Goal: Task Accomplishment & Management: Complete application form

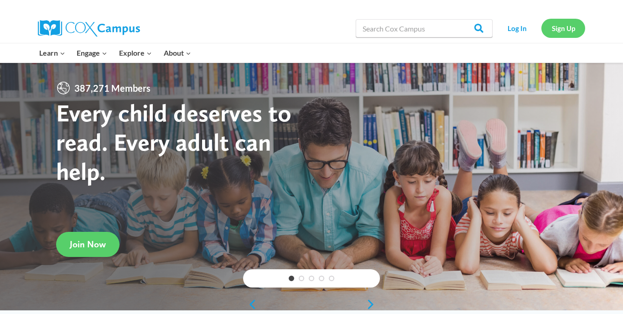
click at [559, 29] on link "Sign Up" at bounding box center [563, 28] width 44 height 19
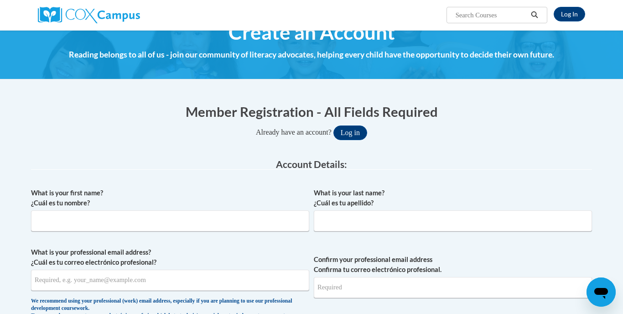
scroll to position [23, 0]
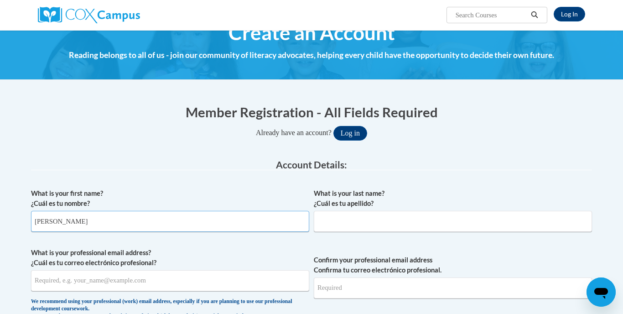
type input "[PERSON_NAME]"
type input "rush"
type input "[EMAIL_ADDRESS][DOMAIN_NAME]"
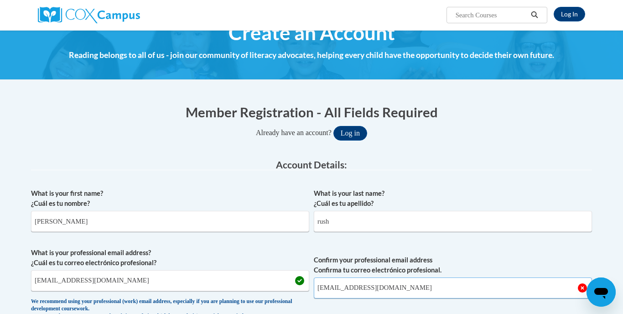
type input "[EMAIL_ADDRESS][DOMAIN_NAME]"
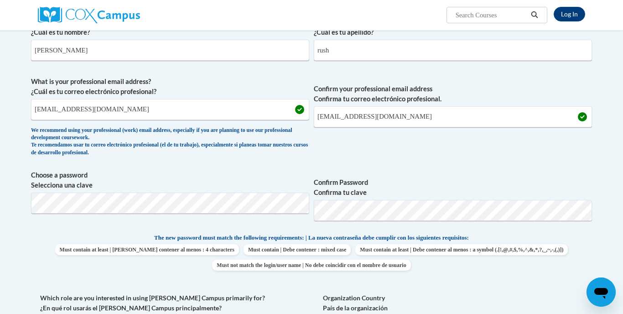
scroll to position [195, 0]
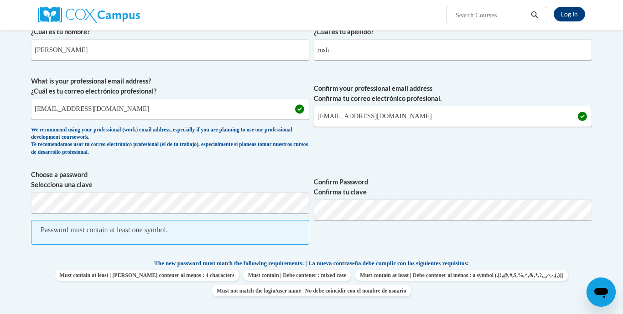
click at [591, 234] on span "Confirm Password Confirma tu clave" at bounding box center [453, 212] width 278 height 84
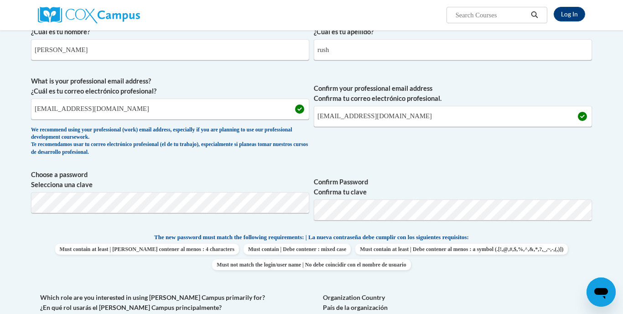
click at [597, 257] on div "Member Registration - All Fields Required Already have an account? Log in Prefe…" at bounding box center [311, 278] width 574 height 712
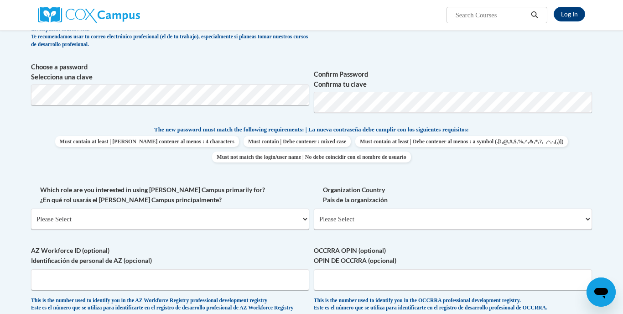
scroll to position [306, 0]
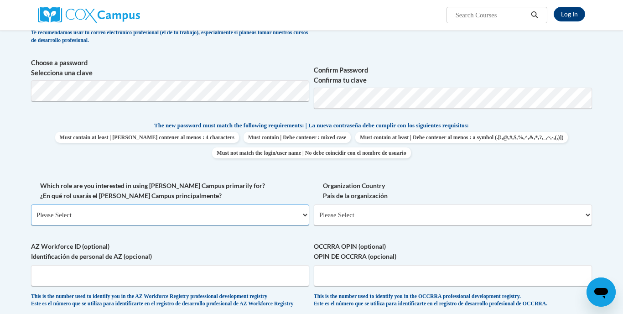
click at [301, 212] on select "Please Select College/University | Colegio/Universidad Community/Nonprofit Part…" at bounding box center [170, 214] width 278 height 21
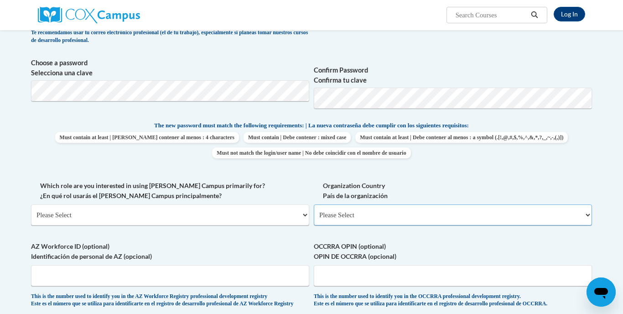
select select "ad49bcad-a171-4b2e-b99c-48b446064914"
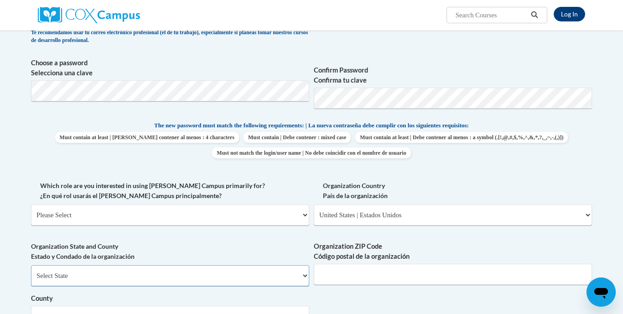
click at [302, 266] on select "Select State Alabama Alaska Arizona Arkansas California Colorado Connecticut De…" at bounding box center [170, 275] width 278 height 21
select select "Georgia"
select select "dc7172d6-9229-4d8e-ba4e-8a66fb6d7019"
select select "null"
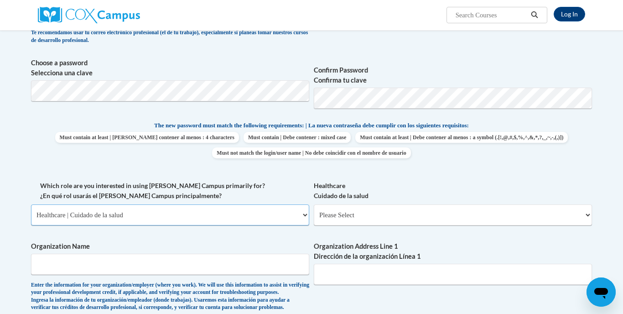
click at [304, 210] on select "Please Select College/University | Colegio/Universidad Community/Nonprofit Part…" at bounding box center [170, 214] width 278 height 21
select select "fbf2d438-af2f-41f8-98f1-81c410e29de3"
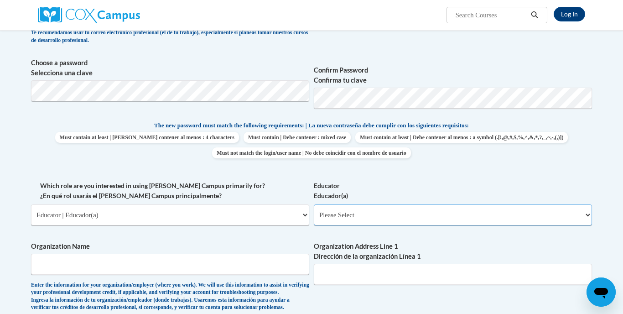
click at [587, 208] on select "Please Select Early Learning/Daycare Teacher/Family Home Care Provider | Maestr…" at bounding box center [453, 214] width 278 height 21
select select "5e2af403-4f2c-4e49-a02f-103e55d7b75b"
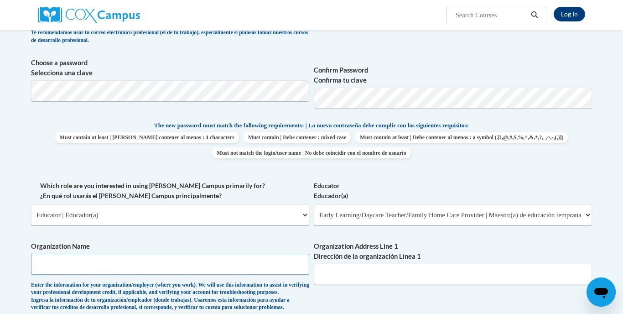
click at [248, 263] on input "Organization Name" at bounding box center [170, 263] width 278 height 21
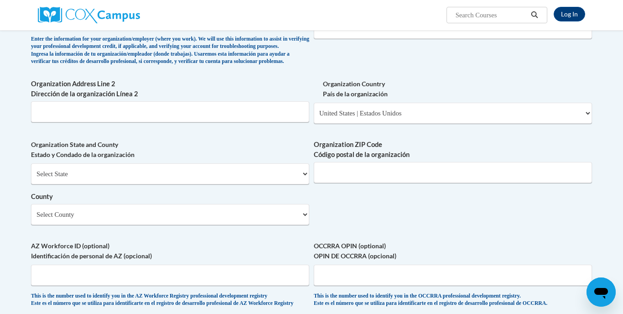
scroll to position [554, 0]
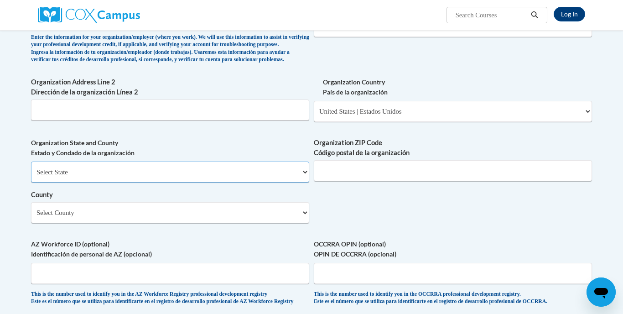
select select "[US_STATE]"
select select "[PERSON_NAME]"
type input "30134"
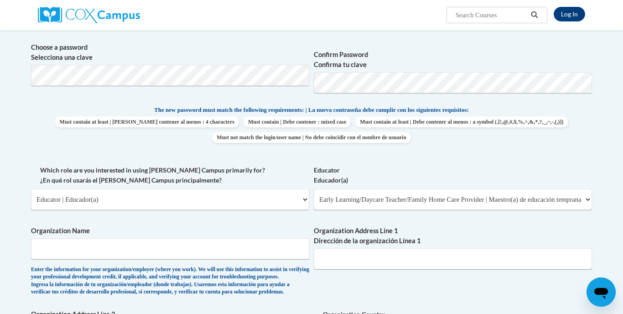
scroll to position [319, 0]
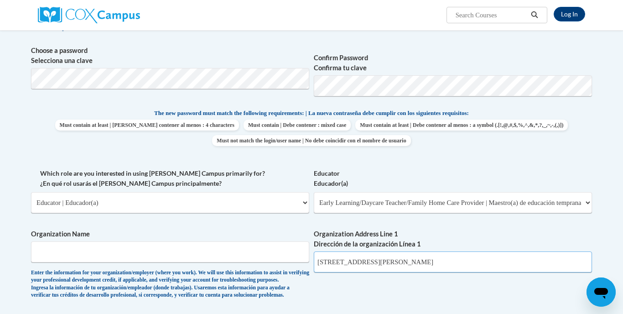
type input "[STREET_ADDRESS][PERSON_NAME]"
click at [304, 200] on select "Please Select College/University | Colegio/Universidad Community/Nonprofit Part…" at bounding box center [170, 202] width 278 height 21
click at [254, 250] on input "Organization Name" at bounding box center [170, 251] width 278 height 21
click at [566, 17] on link "Log In" at bounding box center [568, 14] width 31 height 15
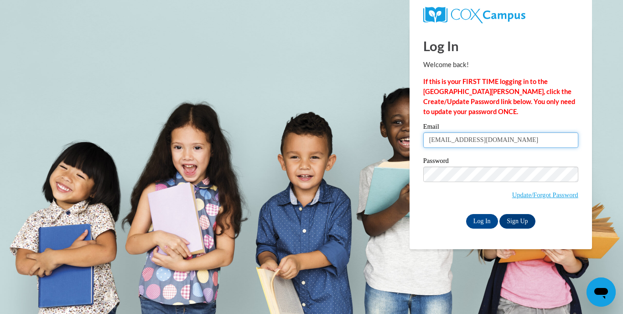
type input "[EMAIL_ADDRESS][DOMAIN_NAME]"
click at [481, 222] on input "Log In" at bounding box center [482, 221] width 32 height 15
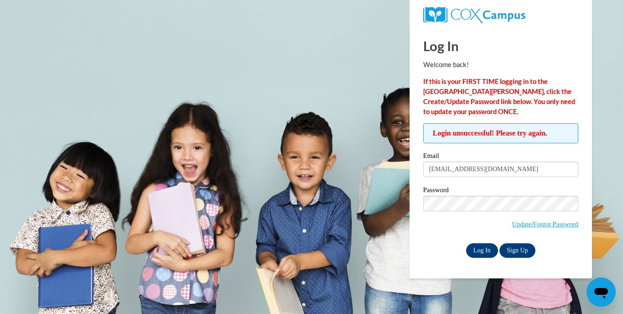
click at [483, 253] on input "Log In" at bounding box center [482, 250] width 32 height 15
click at [531, 247] on link "Sign Up" at bounding box center [517, 250] width 36 height 15
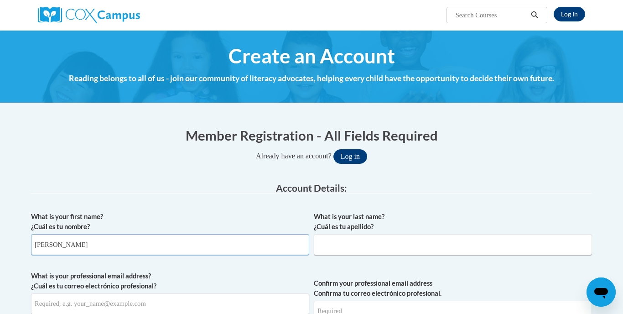
type input "[PERSON_NAME]"
type input "rush"
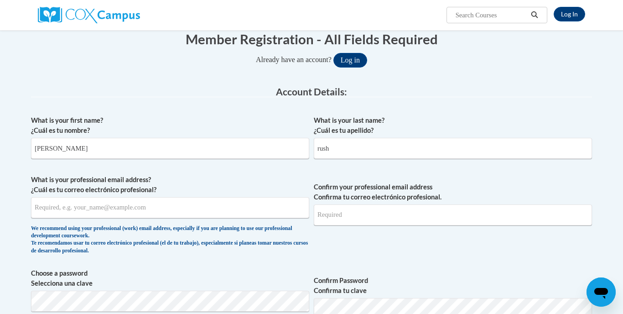
scroll to position [98, 0]
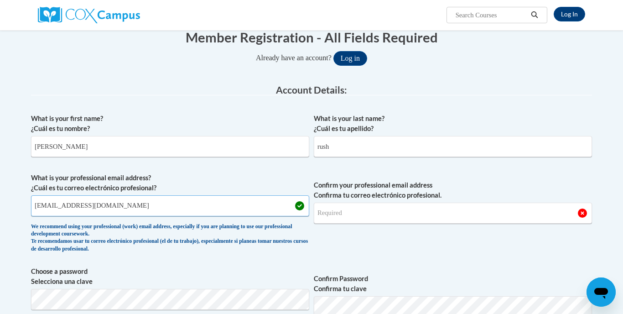
type input "[EMAIL_ADDRESS][DOMAIN_NAME]"
click at [513, 278] on label "Confirm Password Confirma tu clave" at bounding box center [453, 283] width 278 height 20
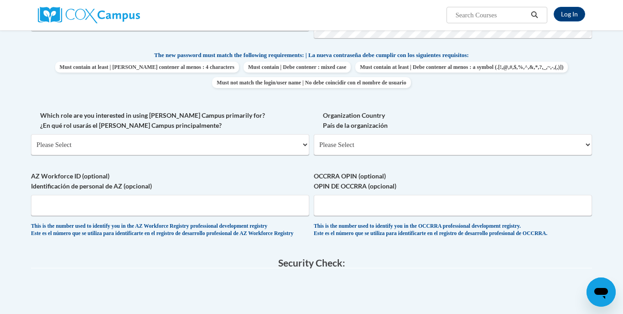
scroll to position [378, 0]
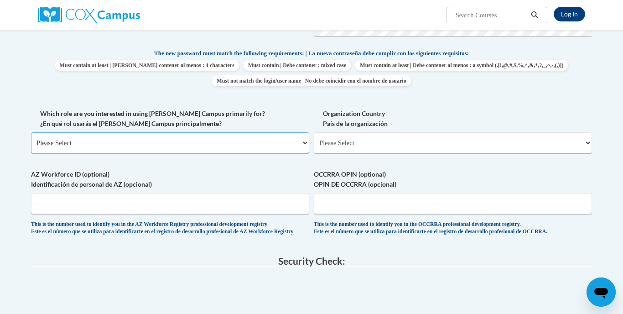
click at [303, 139] on select "Please Select College/University | Colegio/Universidad Community/Nonprofit Part…" at bounding box center [170, 142] width 278 height 21
select select "ad49bcad-a171-4b2e-b99c-48b446064914"
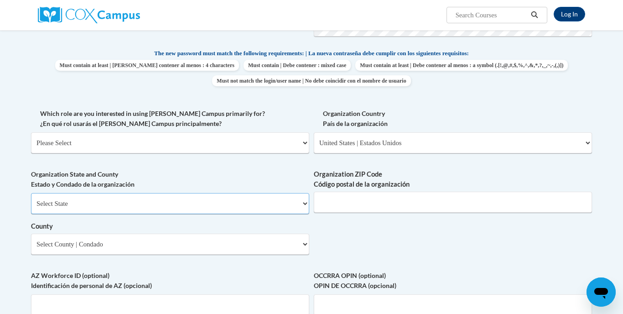
click at [273, 196] on select "Select State [US_STATE] [US_STATE] [US_STATE] [US_STATE] [US_STATE] [US_STATE] …" at bounding box center [170, 203] width 278 height 21
select select "[US_STATE]"
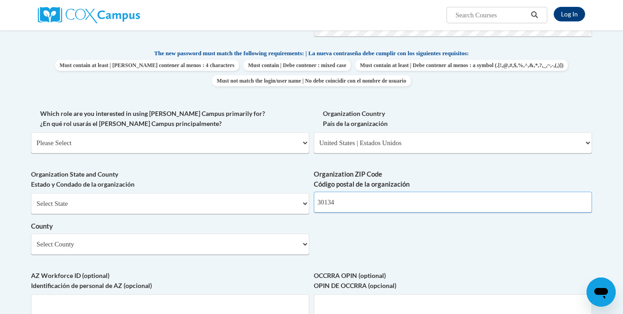
type input "30134"
click at [305, 233] on select "Select County Appling [PERSON_NAME] [PERSON_NAME] [PERSON_NAME] [PERSON_NAME] B…" at bounding box center [170, 243] width 278 height 21
select select "[PERSON_NAME]"
click at [611, 256] on body "Log In Search Search... Create an Account Reading belongs to all of us - join o…" at bounding box center [311, 194] width 623 height 1145
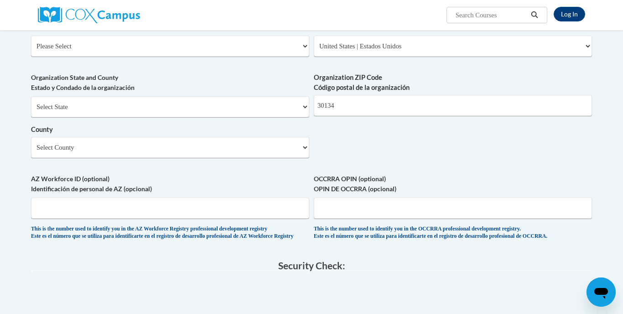
scroll to position [476, 0]
click at [306, 45] on select "Please Select College/University | Colegio/Universidad Community/Nonprofit Part…" at bounding box center [170, 45] width 278 height 21
select select "fbf2d438-af2f-41f8-98f1-81c410e29de3"
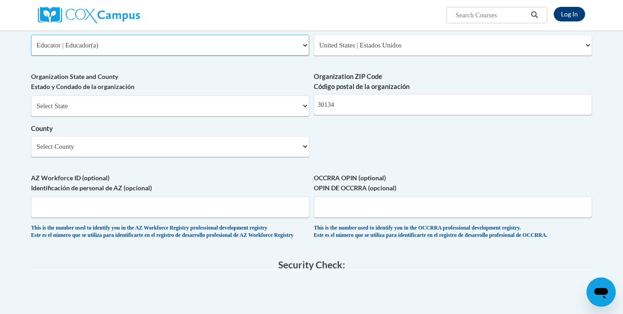
select select "null"
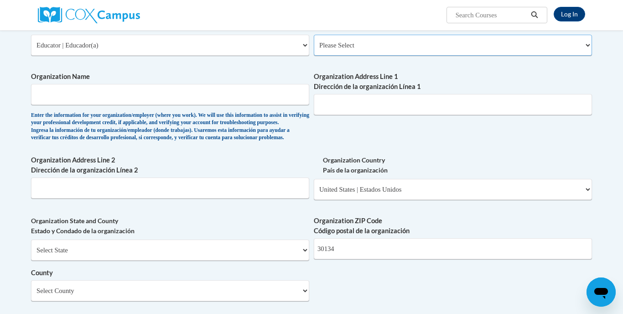
select select "5e2af403-4f2c-4e49-a02f-103e55d7b75b"
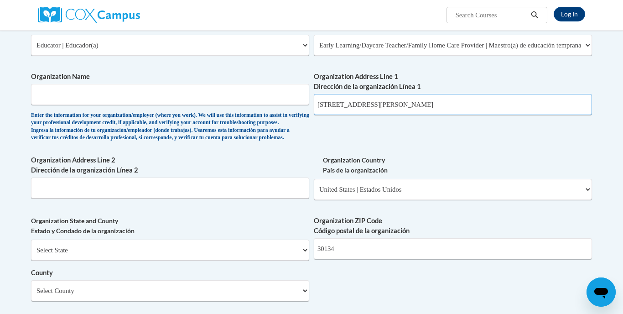
type input "[STREET_ADDRESS][PERSON_NAME]"
click at [299, 253] on select "Select State [US_STATE] [US_STATE] [US_STATE] [US_STATE] [US_STATE] [US_STATE] …" at bounding box center [170, 249] width 278 height 21
select select "[US_STATE]"
click at [291, 290] on select "Select County Appling [PERSON_NAME] [PERSON_NAME] [PERSON_NAME] [PERSON_NAME] B…" at bounding box center [170, 290] width 278 height 21
select select "[PERSON_NAME]"
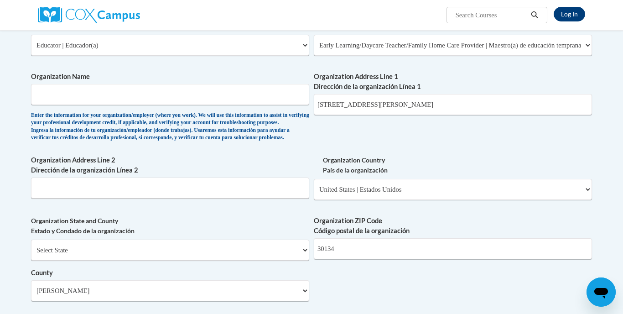
click at [569, 13] on link "Log In" at bounding box center [568, 14] width 31 height 15
